Goal: Information Seeking & Learning: Check status

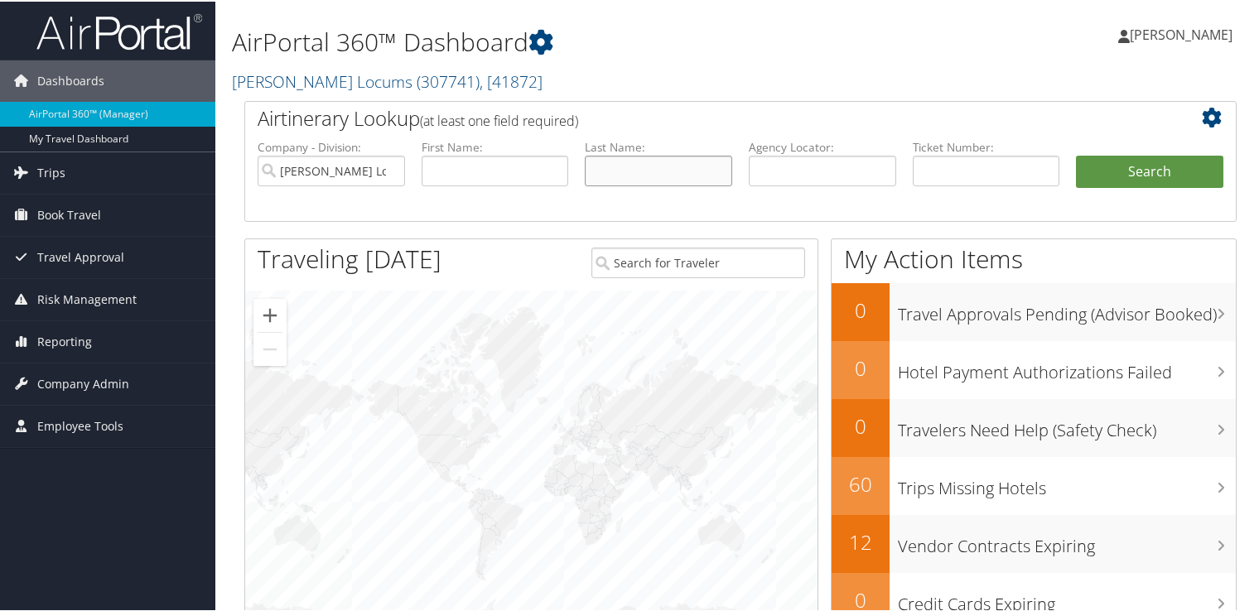
click at [620, 166] on input "text" at bounding box center [658, 169] width 147 height 31
type input "[PERSON_NAME]"
click at [1076, 154] on button "Search" at bounding box center [1149, 170] width 147 height 33
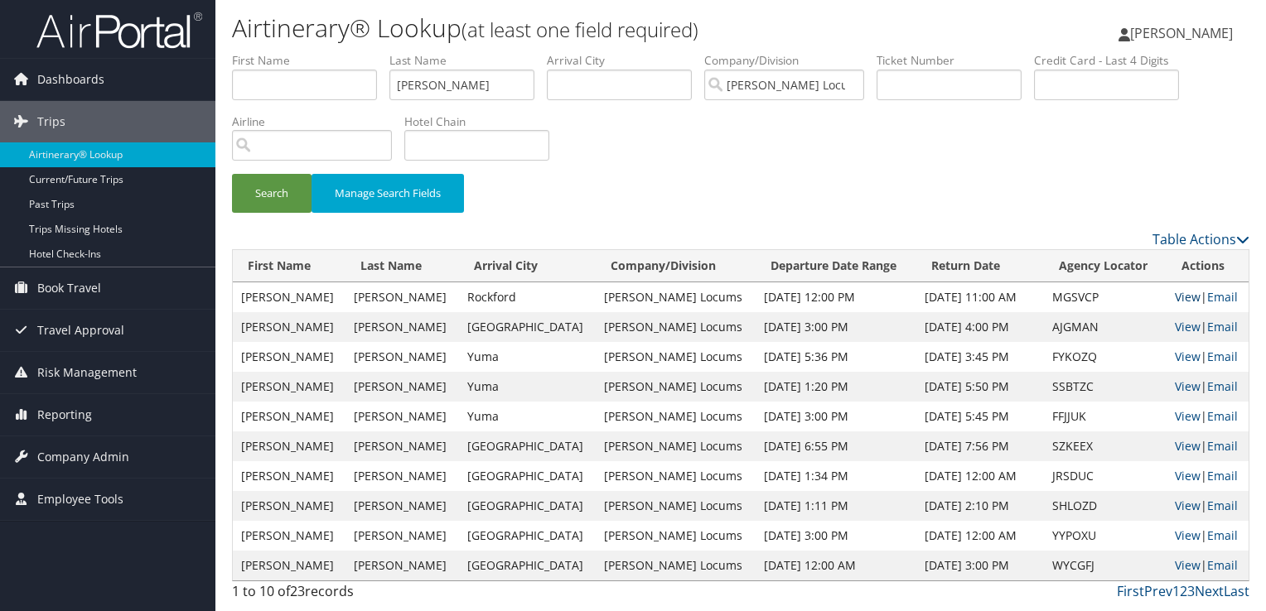
click at [1184, 298] on link "View" at bounding box center [1188, 297] width 26 height 16
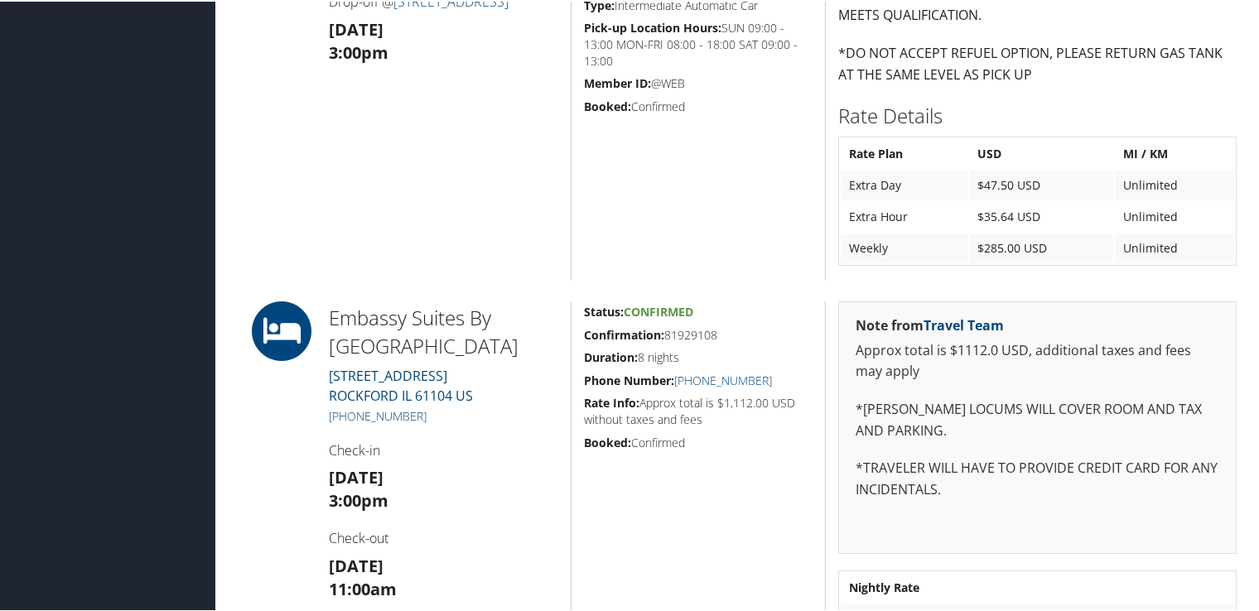
scroll to position [828, 0]
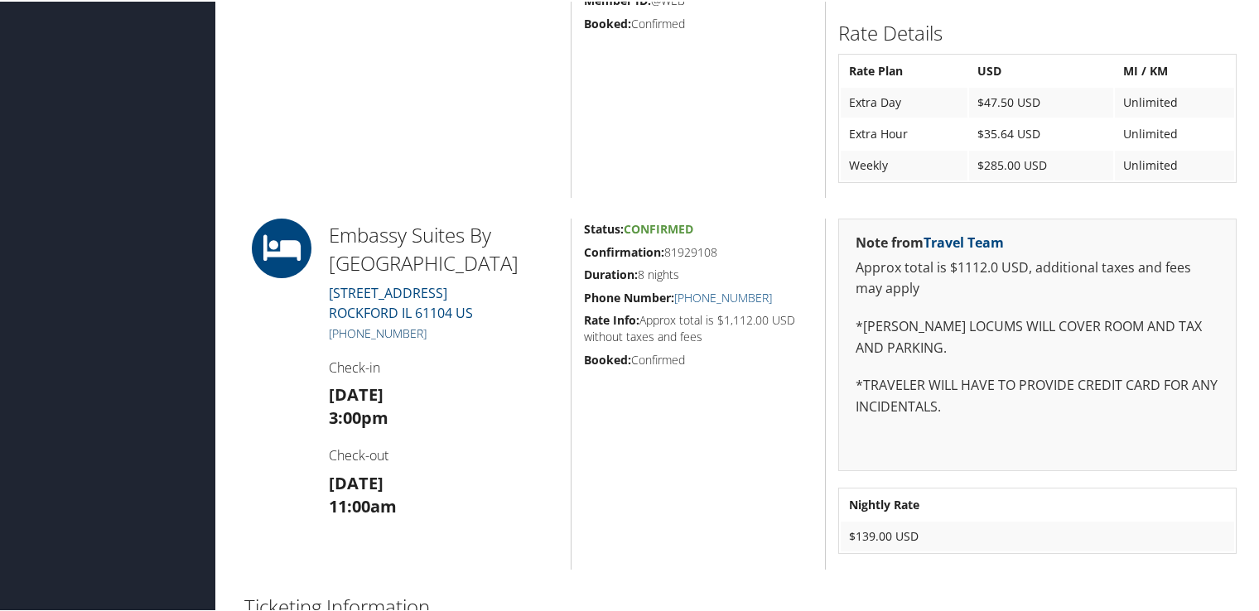
click at [365, 328] on link "(815) 668-7878" at bounding box center [378, 332] width 98 height 16
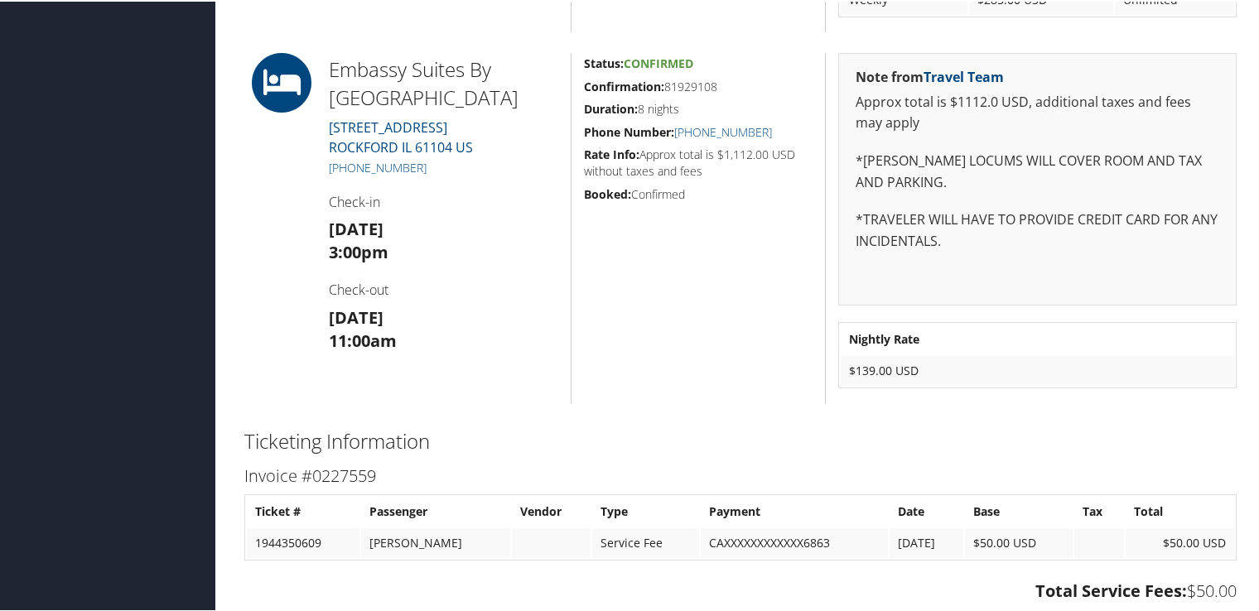
scroll to position [911, 0]
